Goal: Communication & Community: Answer question/provide support

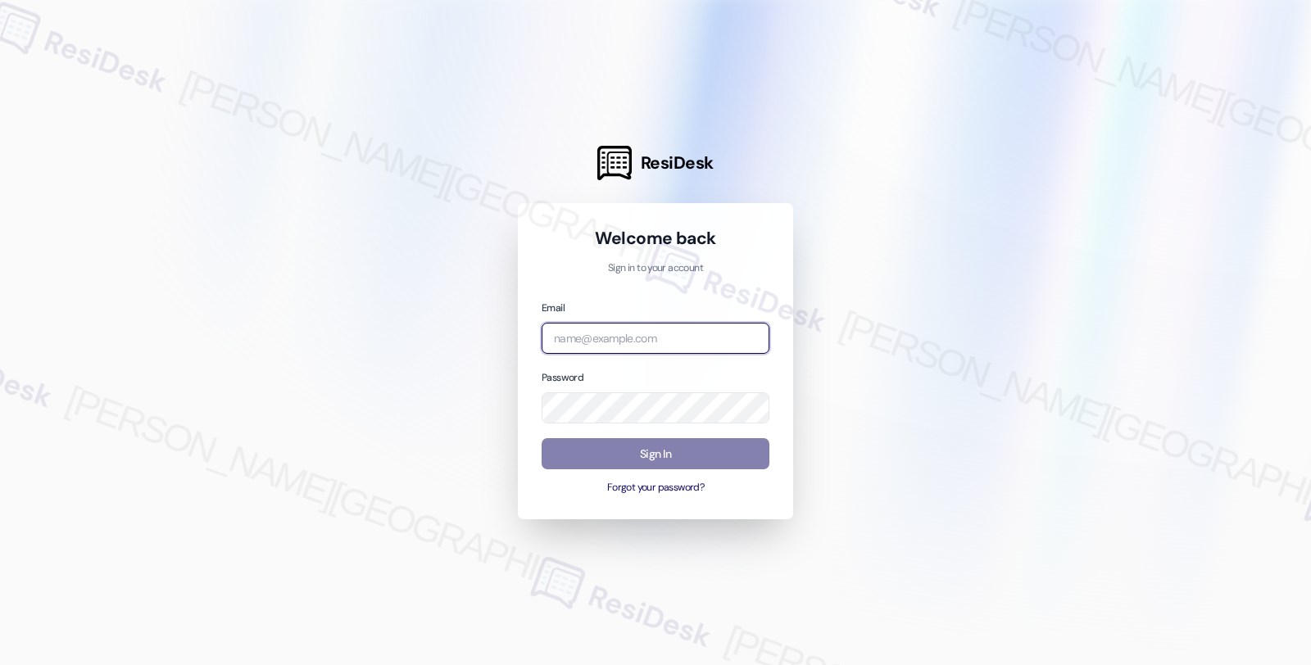
click at [617, 333] on input "email" at bounding box center [655, 339] width 228 height 32
type input "automated-surveys-orion_housing-fides.[PERSON_NAME]@orion_[DOMAIN_NAME]"
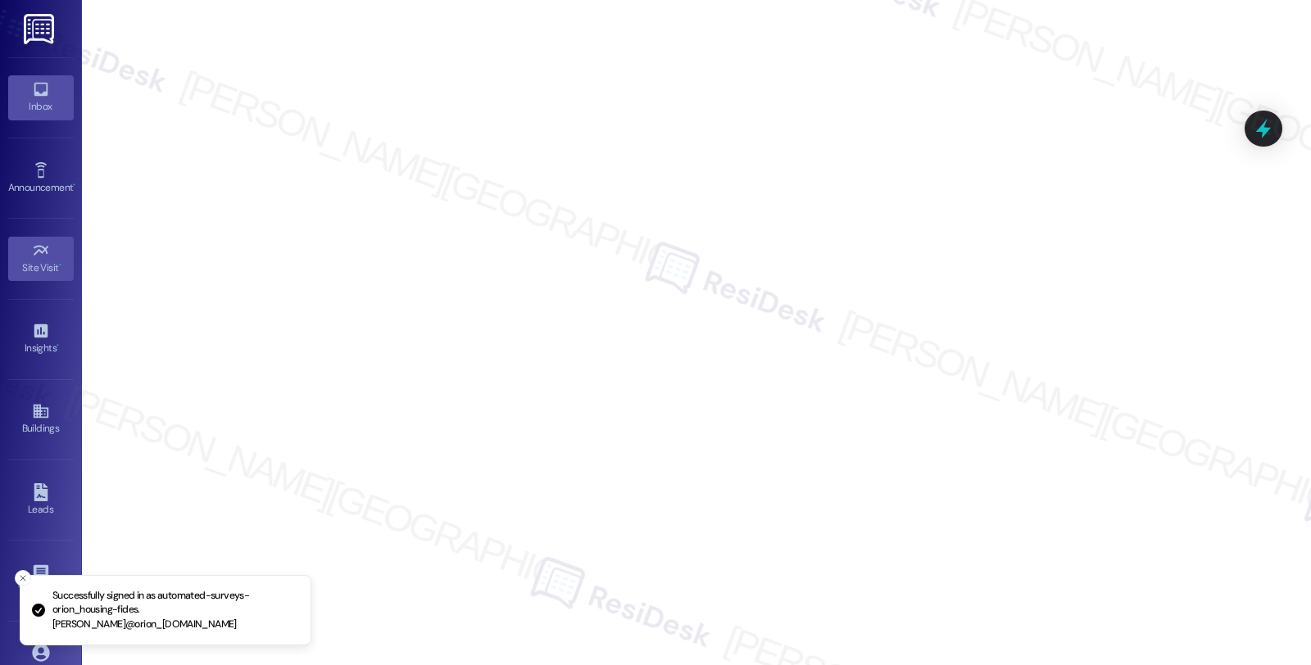
click at [36, 92] on icon at bounding box center [41, 89] width 18 height 18
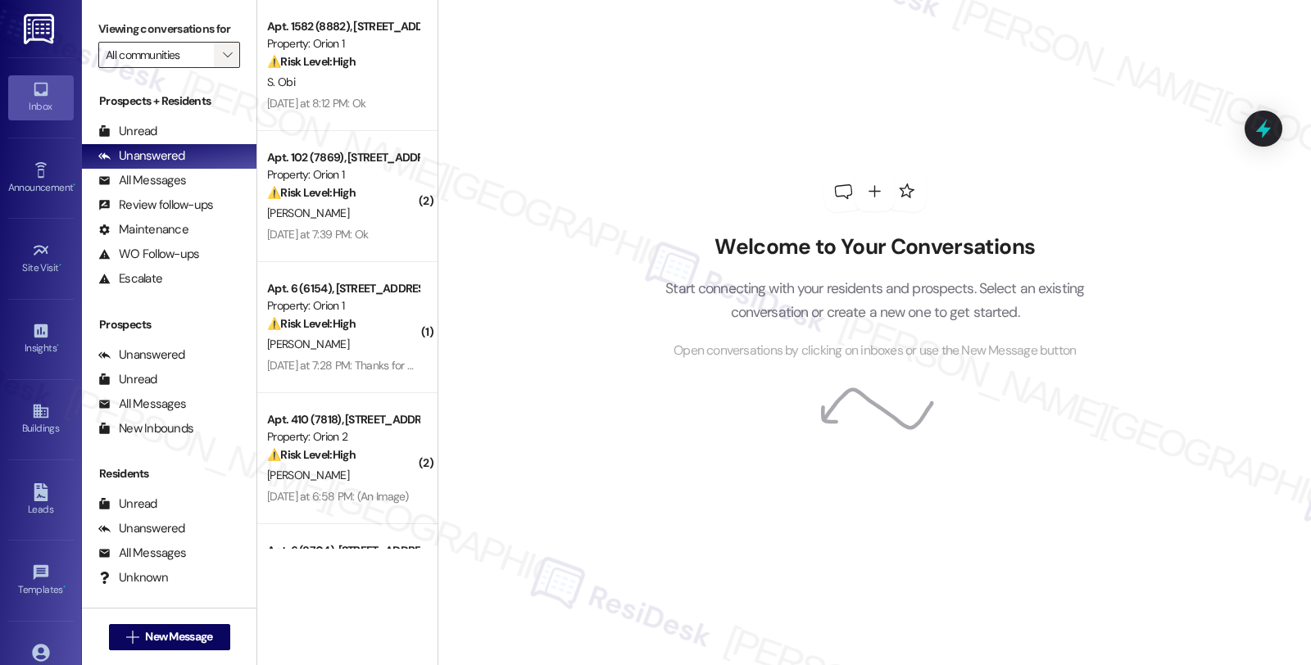
click at [220, 63] on span "" at bounding box center [228, 55] width 16 height 26
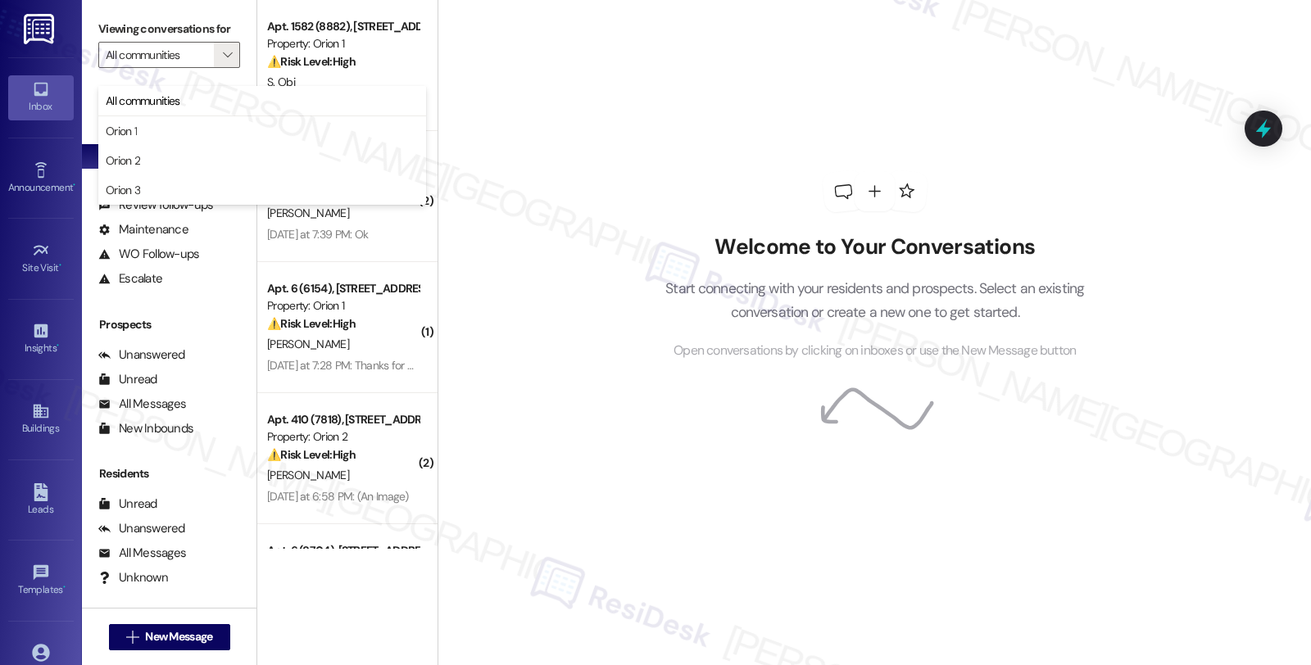
click at [732, 265] on div "Welcome to Your Conversations Start connecting with your residents and prospect…" at bounding box center [875, 297] width 469 height 127
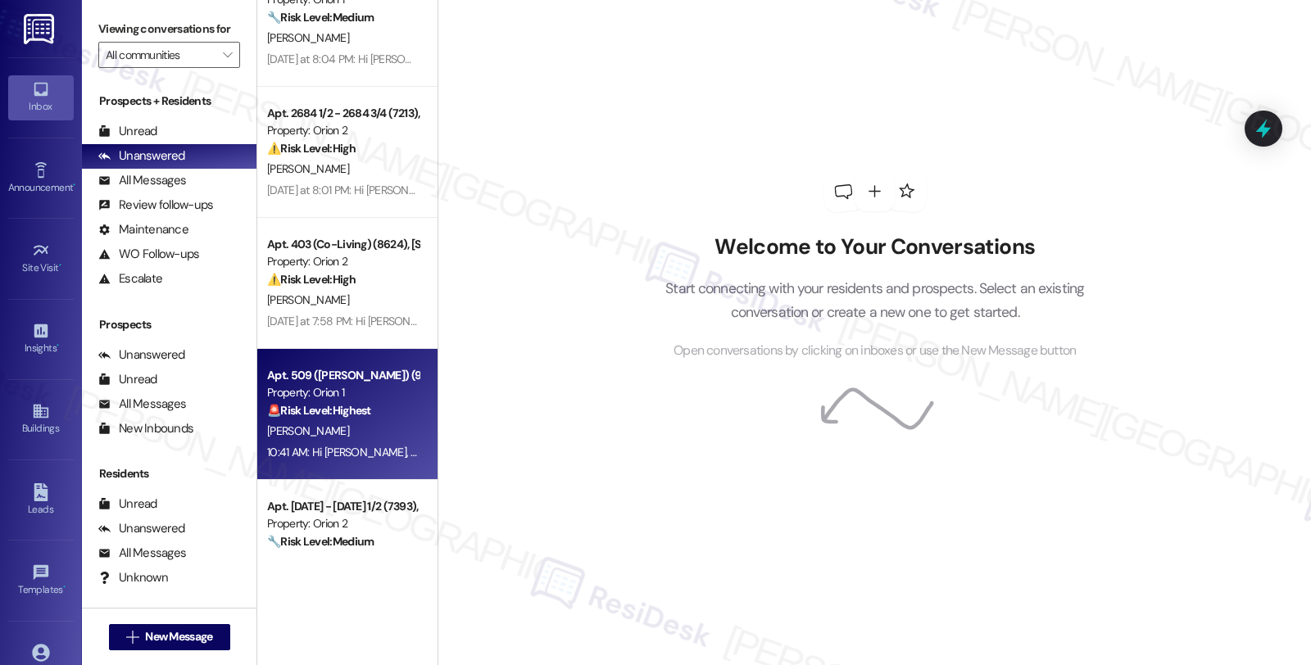
scroll to position [6005, 0]
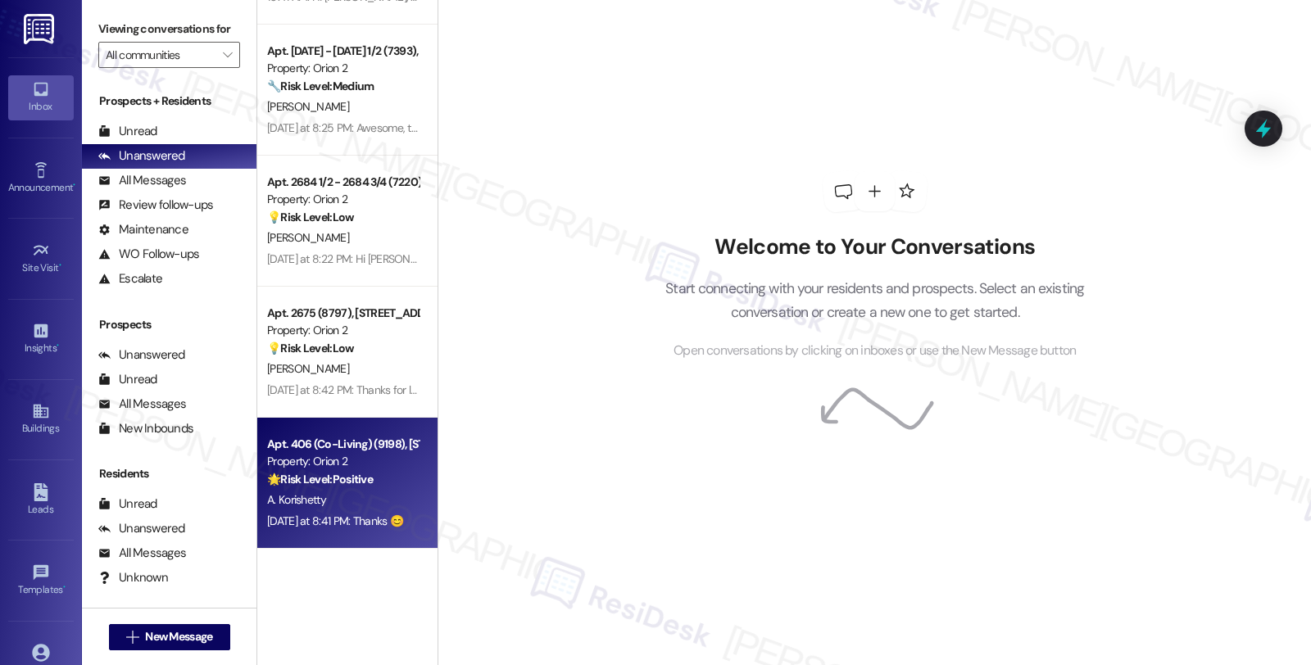
click at [362, 501] on div "A. Korishetty" at bounding box center [342, 500] width 155 height 20
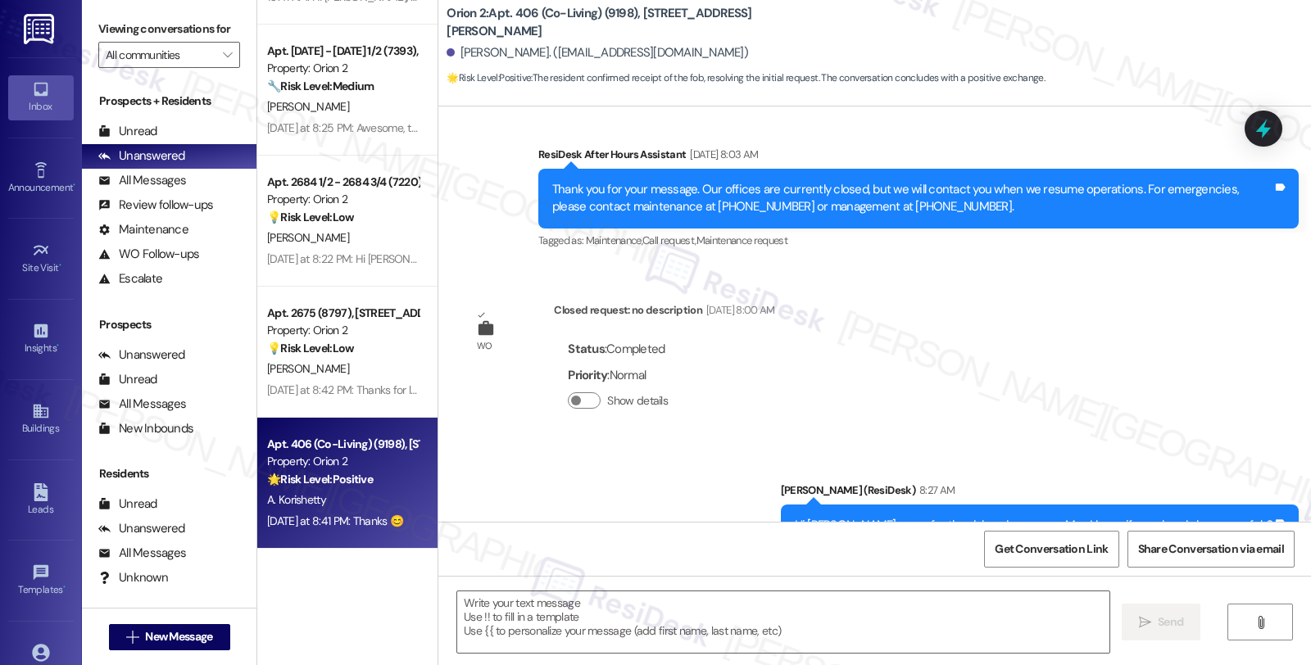
type textarea "Fetching suggested responses. Please feel free to read through the conversation…"
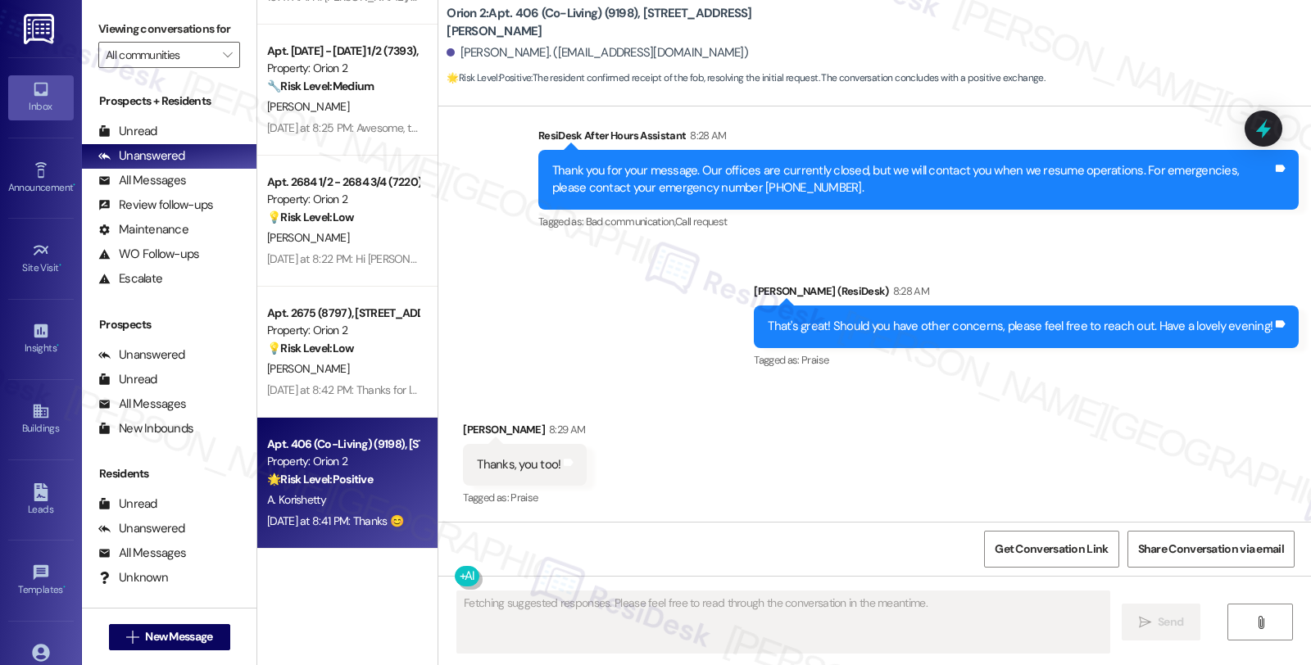
scroll to position [1051, 0]
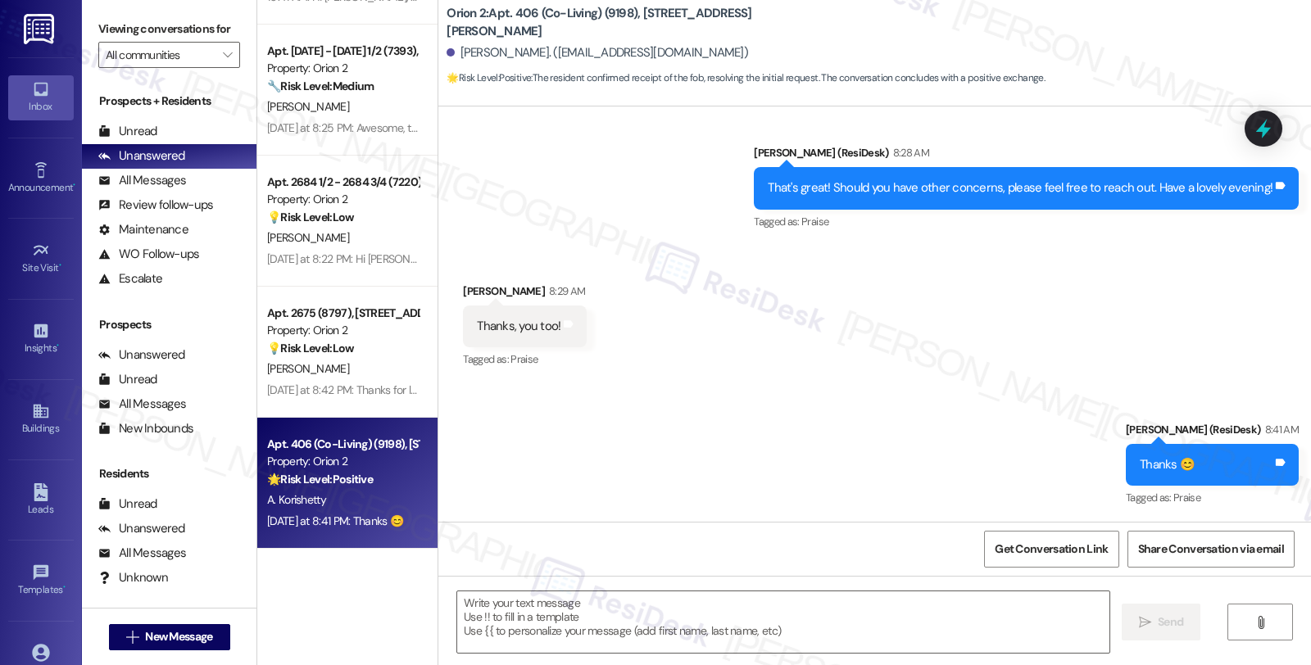
click at [1134, 339] on div "Received via SMS [PERSON_NAME] 8:29 AM Thanks, you too! Tags and notes Tagged a…" at bounding box center [874, 315] width 872 height 138
click at [330, 520] on div "[DATE] at 8:41 PM: Thanks 😊 [DATE] at 8:41 PM: Thanks 😊" at bounding box center [335, 521] width 136 height 15
drag, startPoint x: 1257, startPoint y: 422, endPoint x: 1295, endPoint y: 419, distance: 38.6
click at [1295, 419] on div "Sent via SMS [PERSON_NAME] (ResiDesk) 8:41 AM Thanks 😊 Tags and notes Tagged as…" at bounding box center [1211, 466] width 197 height 114
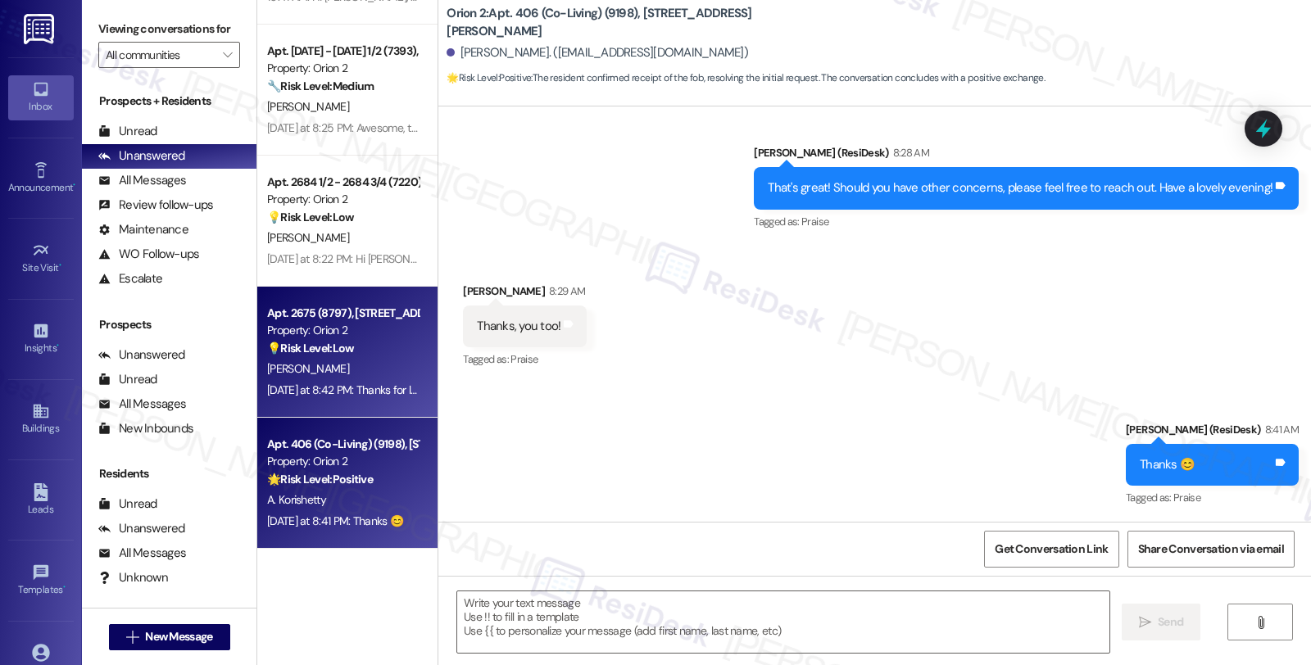
click at [337, 378] on div "[PERSON_NAME]" at bounding box center [342, 369] width 155 height 20
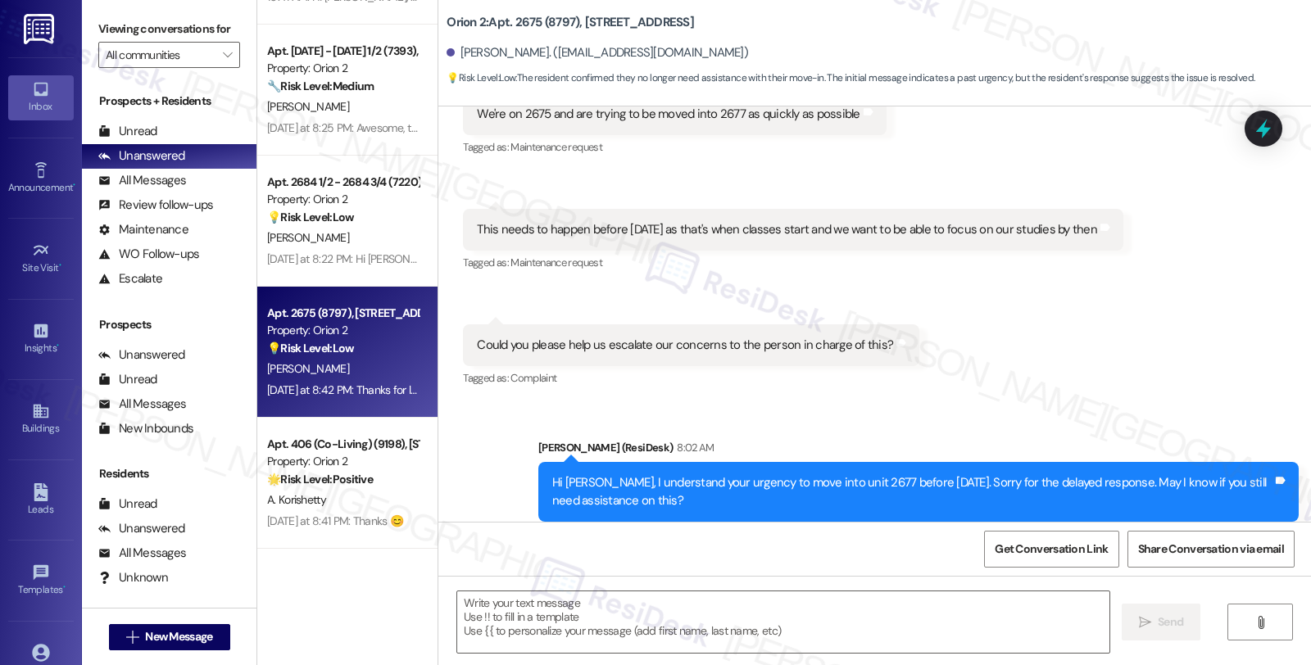
type textarea "Fetching suggested responses. Please feel free to read through the conversation…"
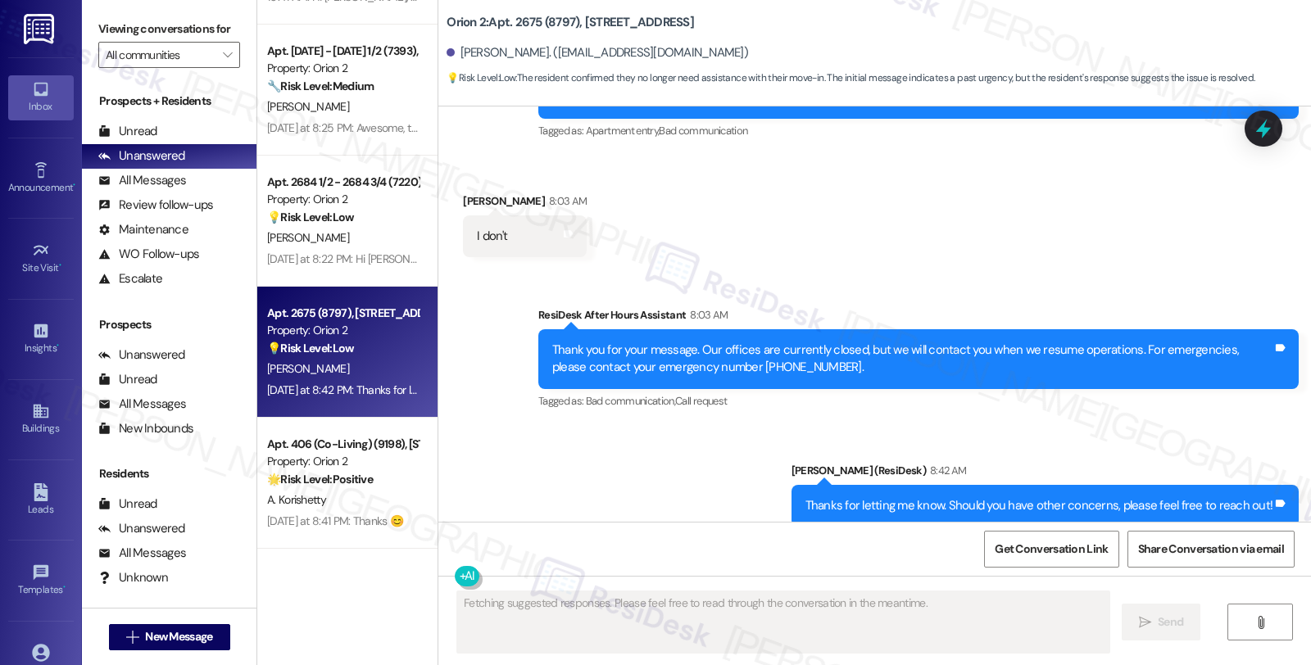
scroll to position [898, 0]
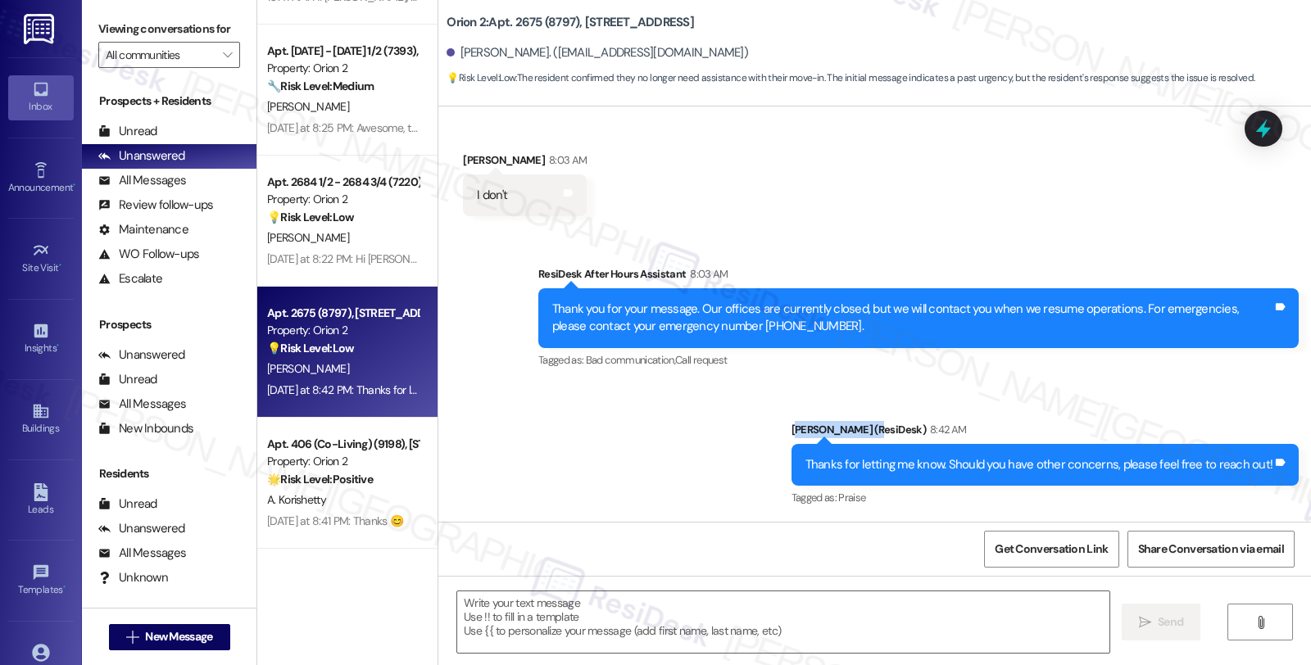
drag, startPoint x: 938, startPoint y: 424, endPoint x: 804, endPoint y: 430, distance: 134.5
click at [804, 430] on div "[PERSON_NAME] (ResiDesk) 8:42 AM" at bounding box center [1045, 432] width 508 height 23
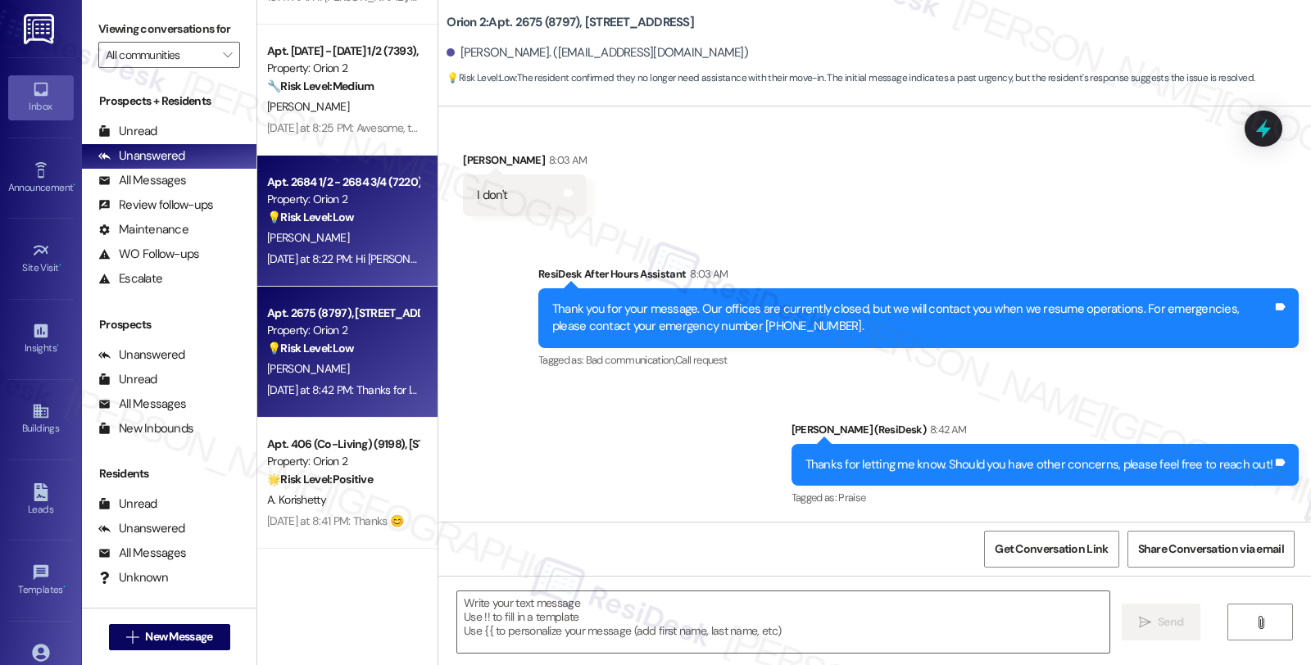
click at [355, 229] on div "[PERSON_NAME]" at bounding box center [342, 238] width 155 height 20
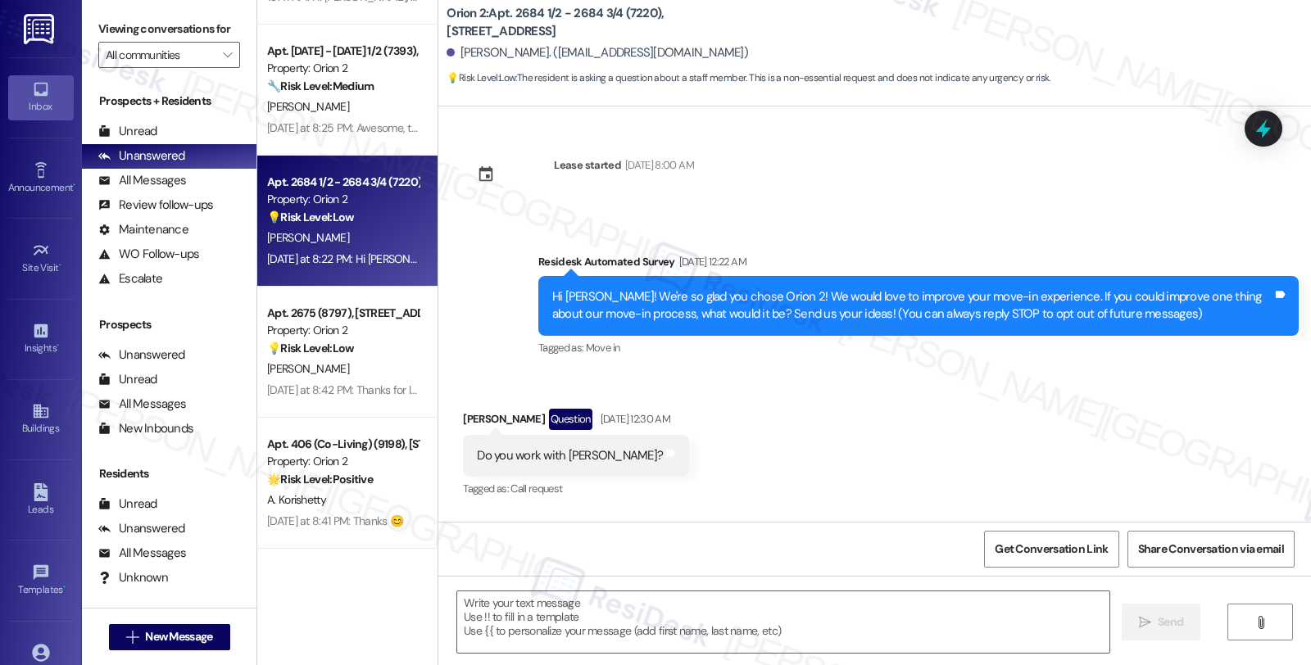
type textarea "Fetching suggested responses. Please feel free to read through the conversation…"
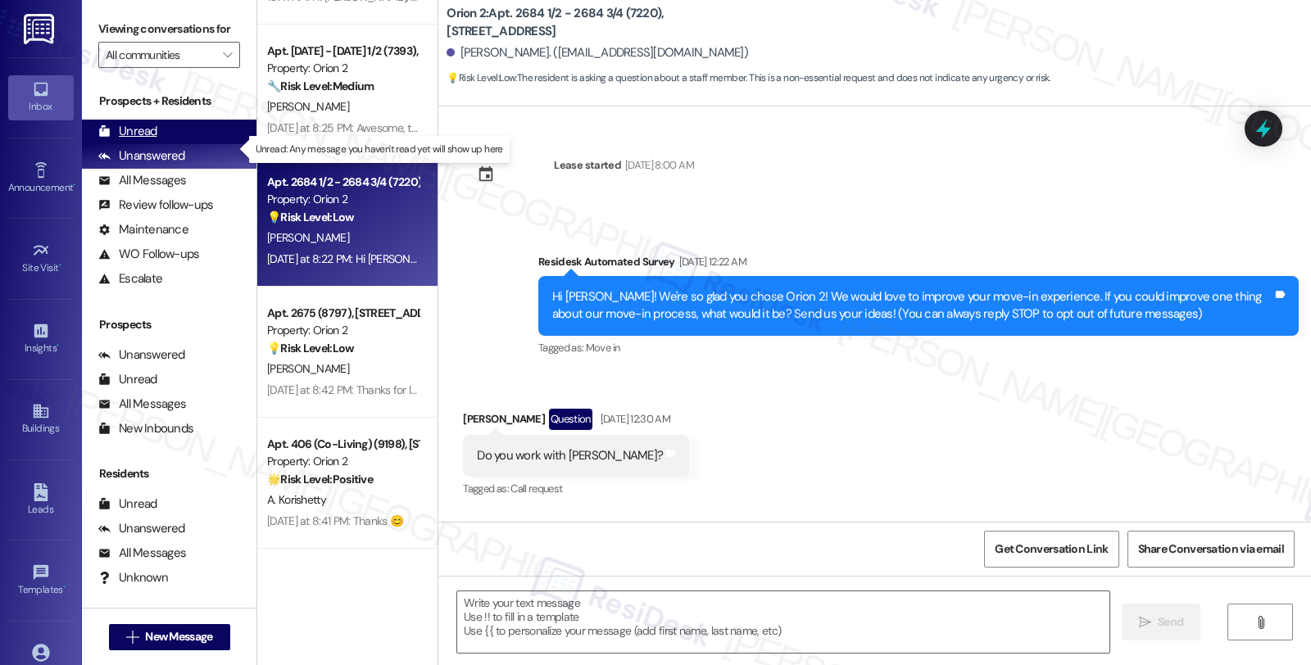
click at [138, 140] on div "Unread" at bounding box center [127, 131] width 59 height 17
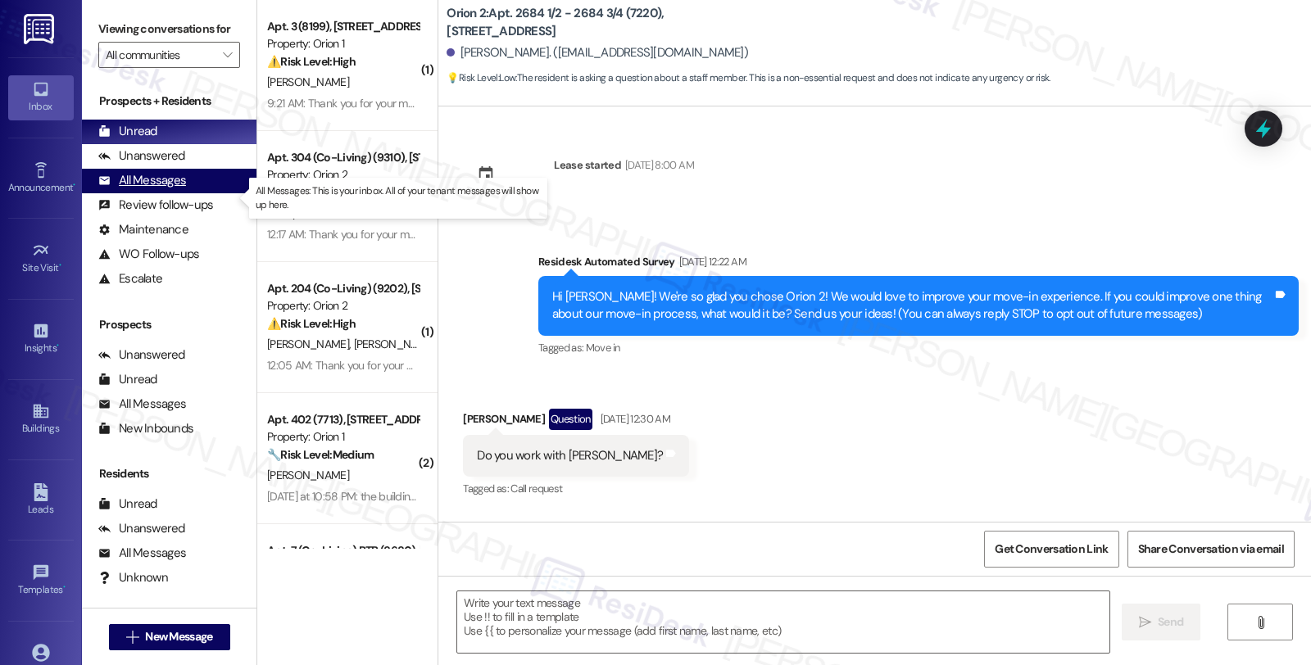
click at [169, 189] on div "All Messages" at bounding box center [142, 180] width 88 height 17
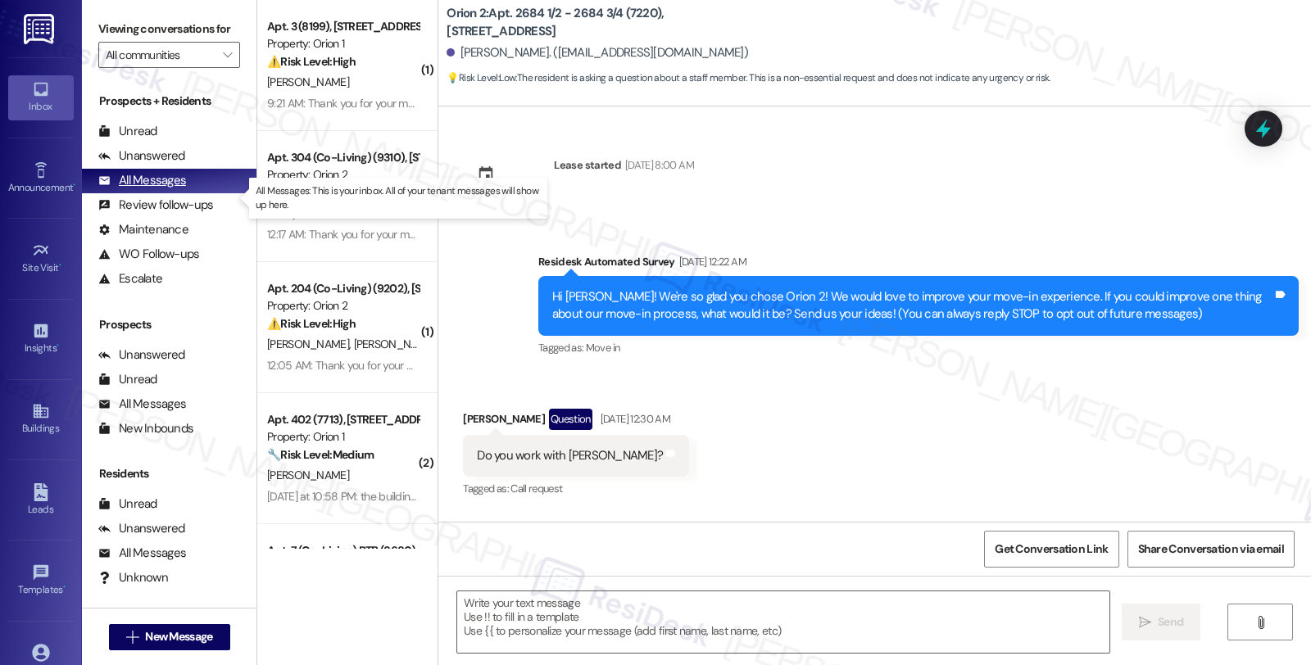
type textarea "Fetching suggested responses. Please feel free to read through the conversation…"
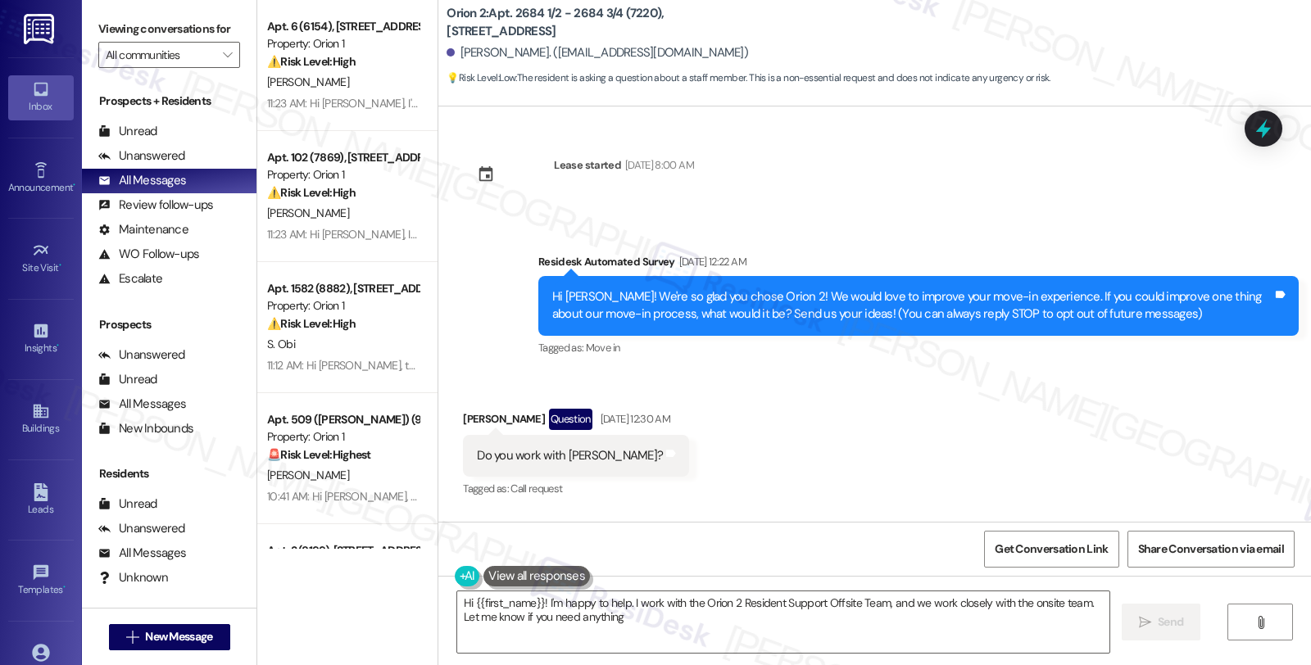
type textarea "Hi {{first_name}}! I'm happy to help. I work with the Orion 2 Resident Support …"
